Goal: Task Accomplishment & Management: Complete application form

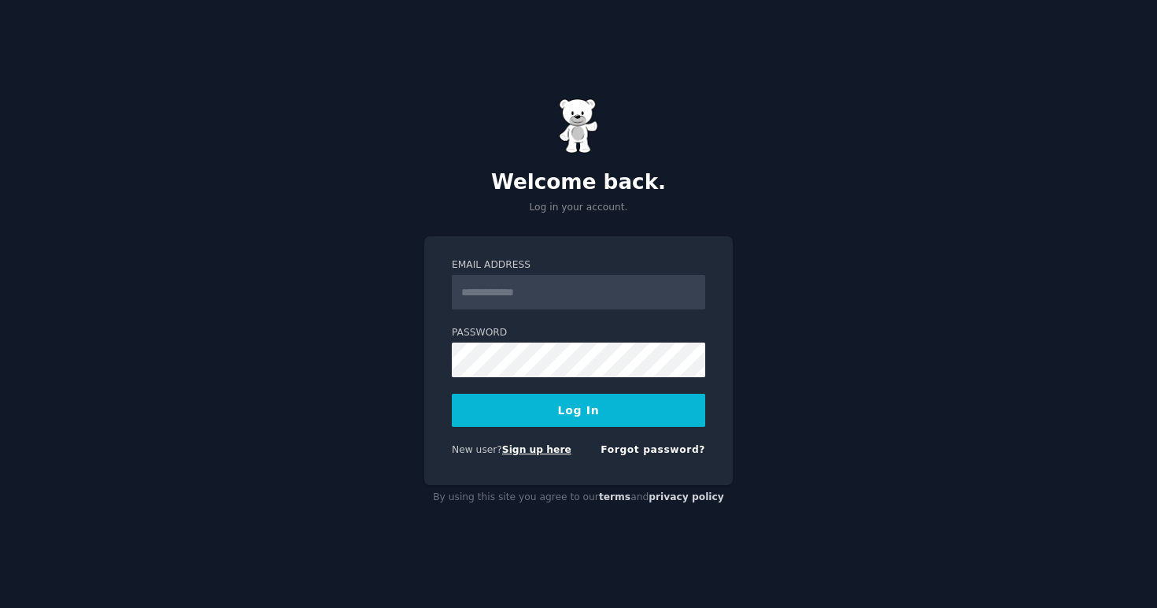
click at [532, 453] on link "Sign up here" at bounding box center [536, 449] width 69 height 11
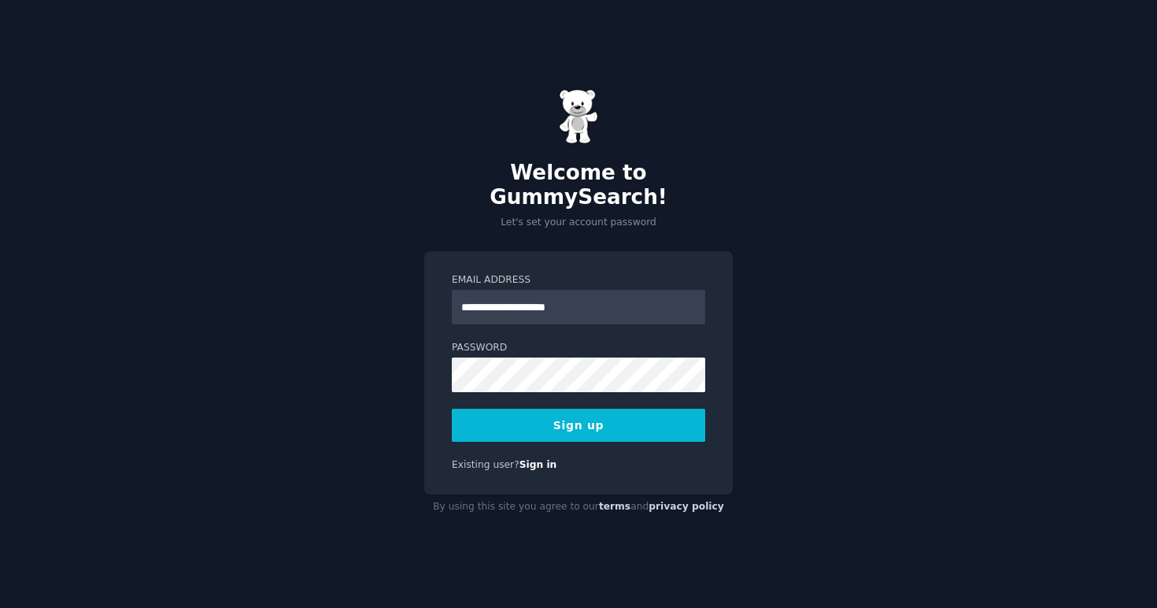
type input "**********"
click at [571, 409] on button "Sign up" at bounding box center [578, 425] width 253 height 33
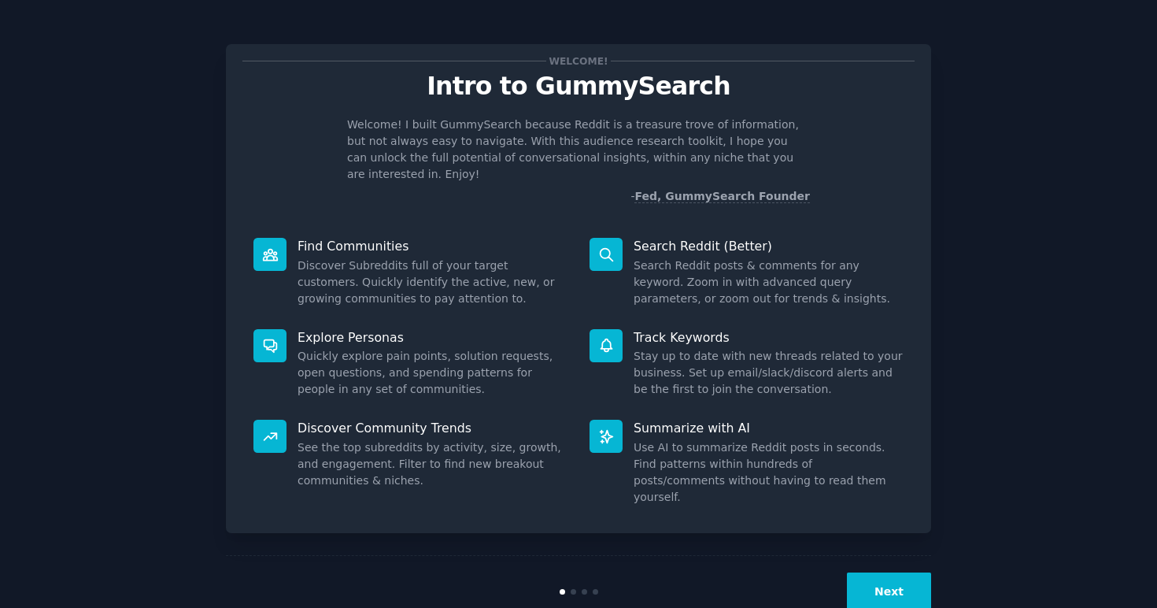
click at [915, 572] on button "Next" at bounding box center [889, 591] width 84 height 39
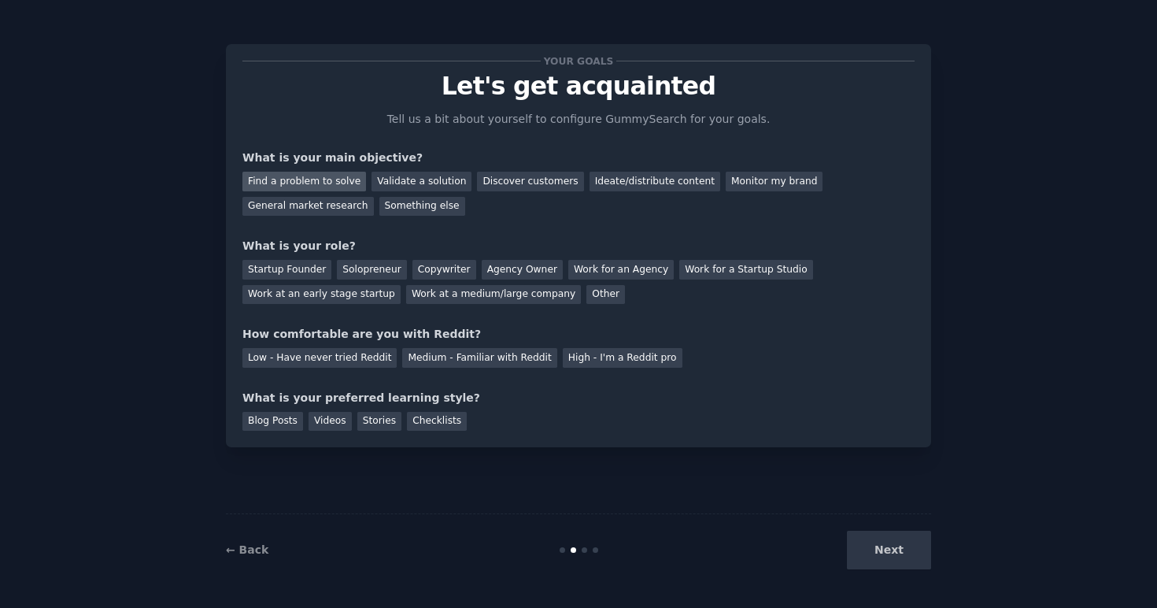
click at [301, 182] on div "Find a problem to solve" at bounding box center [304, 182] width 124 height 20
click at [496, 184] on div "Discover customers" at bounding box center [530, 182] width 106 height 20
click at [368, 268] on div "Solopreneur" at bounding box center [371, 270] width 69 height 20
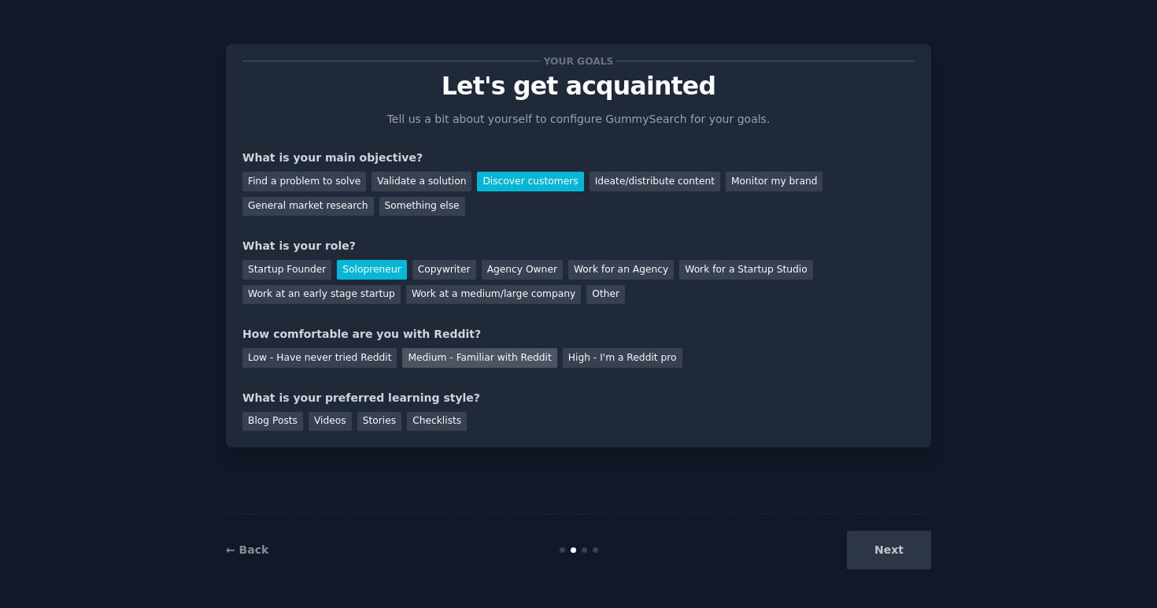
click at [479, 356] on div "Medium - Familiar with Reddit" at bounding box center [479, 358] width 154 height 20
click at [275, 417] on div "Blog Posts" at bounding box center [272, 422] width 61 height 20
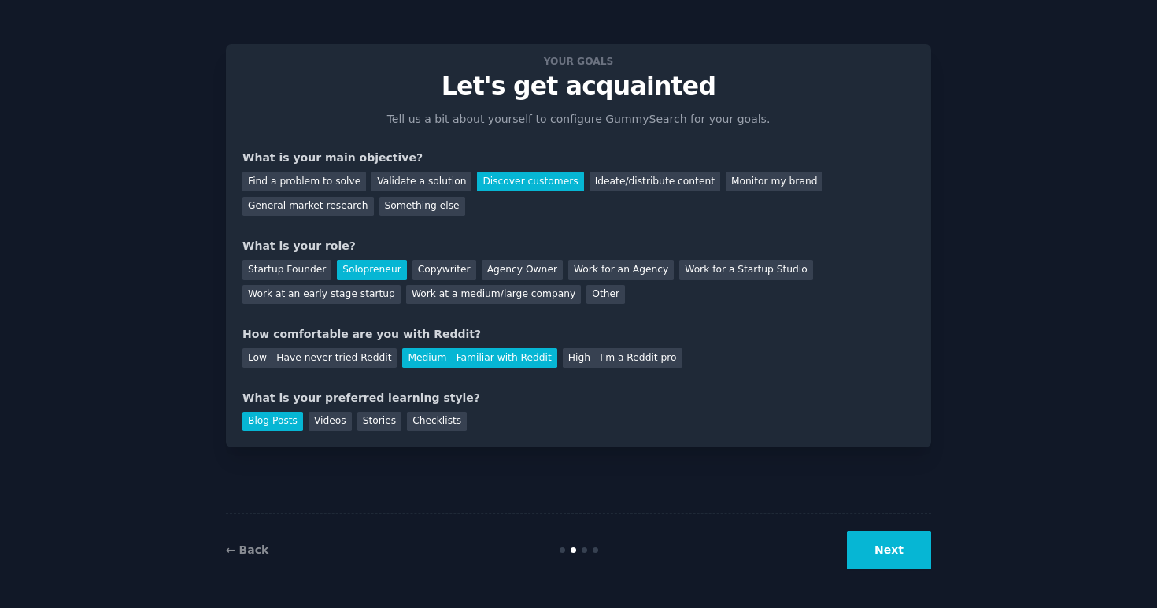
click at [896, 553] on button "Next" at bounding box center [889, 550] width 84 height 39
